Goal: Task Accomplishment & Management: Manage account settings

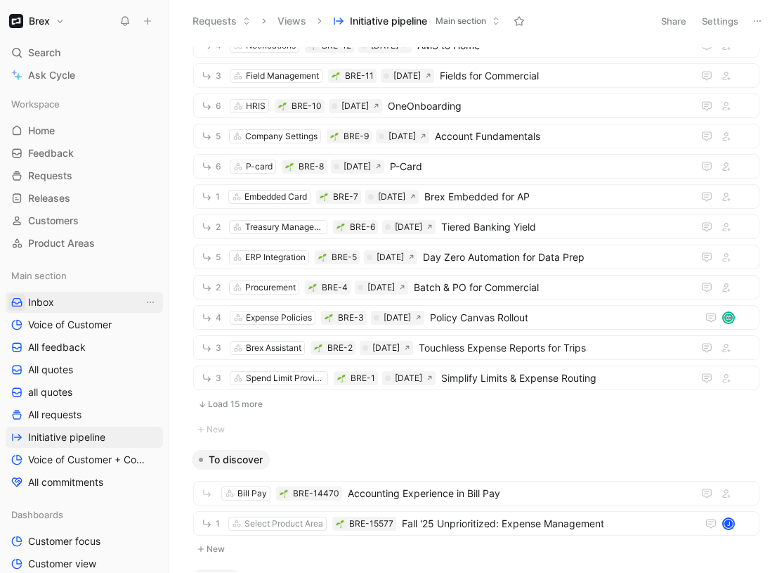
click at [18, 307] on icon "button" at bounding box center [16, 301] width 11 height 11
click at [58, 300] on link "Inbox" at bounding box center [84, 302] width 157 height 21
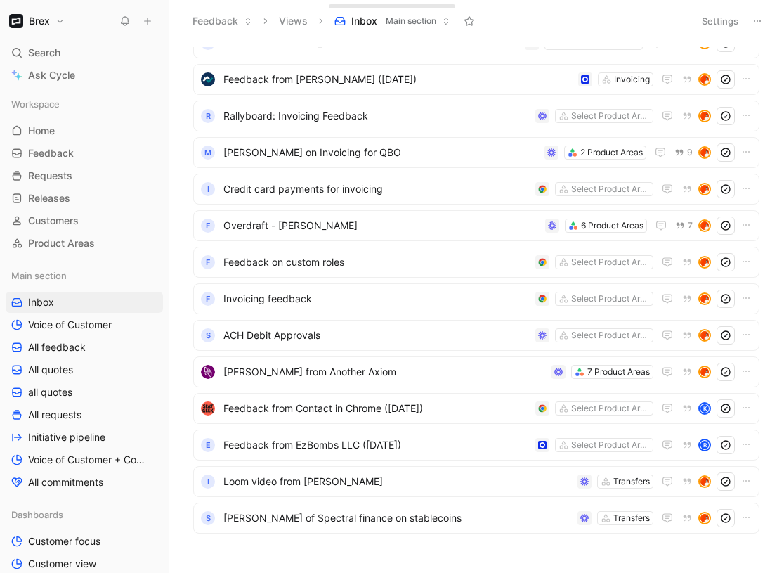
scroll to position [344, 0]
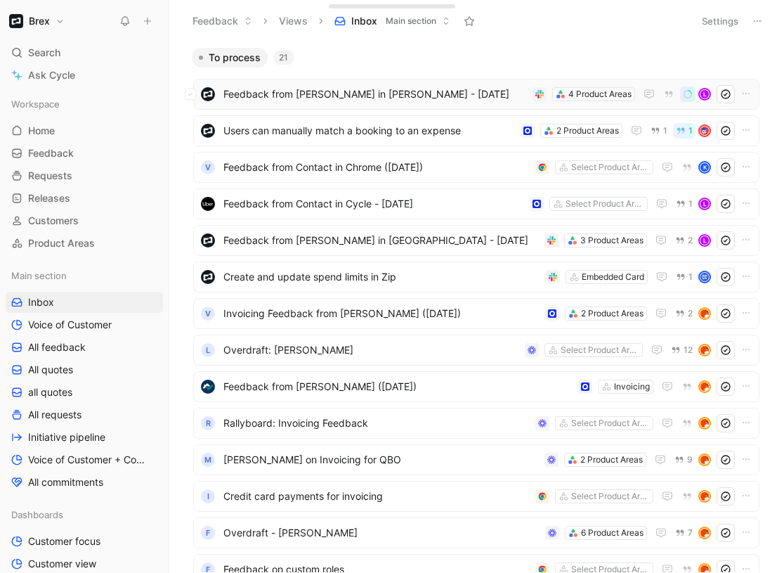
click at [426, 104] on div "Feedback from Alexis Boquiren in Slack - 8/12/2025 4 Product Areas L" at bounding box center [476, 94] width 566 height 31
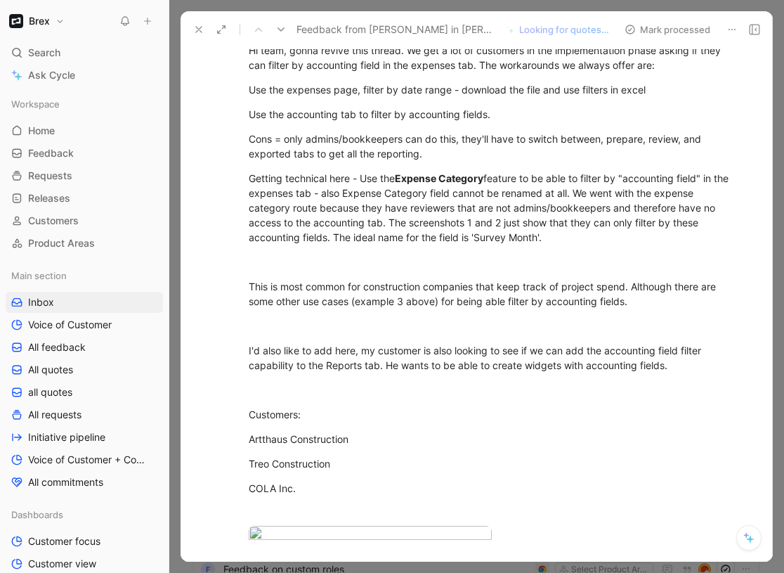
scroll to position [469, 0]
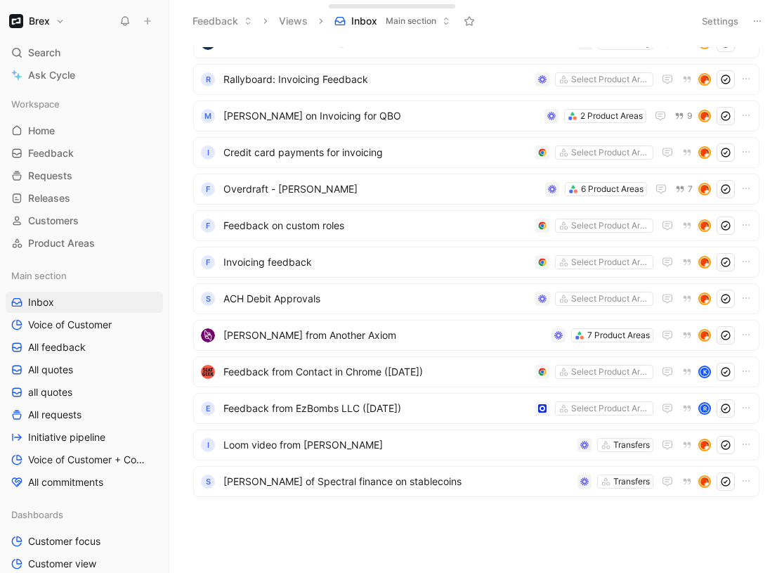
scroll to position [380, 0]
